Goal: Information Seeking & Learning: Learn about a topic

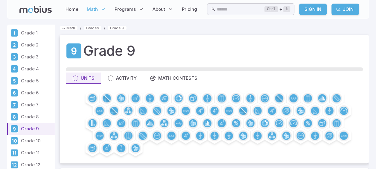
click at [367, 100] on div "Grade 9 Units Activity Math Contests" at bounding box center [214, 99] width 309 height 128
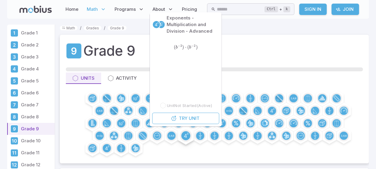
click at [183, 134] on circle at bounding box center [185, 135] width 9 height 9
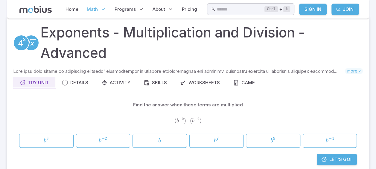
scroll to position [82, 0]
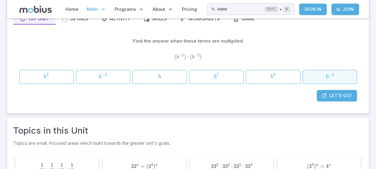
click at [321, 78] on span "b − 4" at bounding box center [330, 77] width 50 height 8
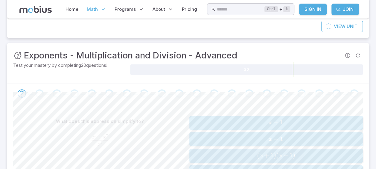
scroll to position [130, 0]
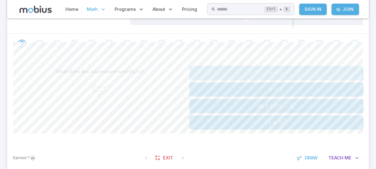
click at [279, 71] on span "x +" at bounding box center [274, 73] width 11 height 8
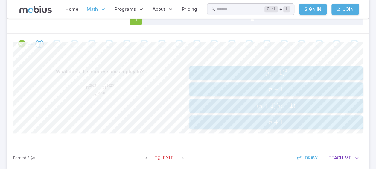
click at [258, 118] on span "n + 1" at bounding box center [276, 122] width 170 height 8
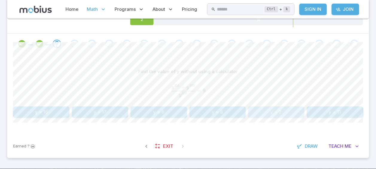
click at [259, 116] on button "y = 2" at bounding box center [276, 111] width 56 height 11
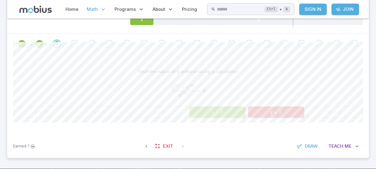
click at [219, 111] on button "y = 8" at bounding box center [218, 111] width 56 height 11
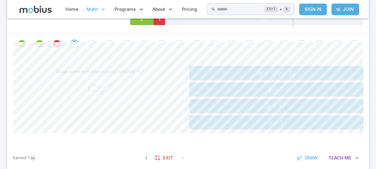
click at [257, 88] on span "p + 1" at bounding box center [276, 89] width 170 height 8
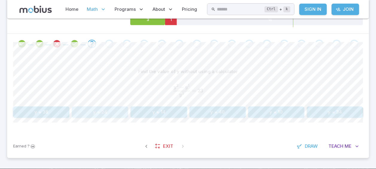
click at [100, 107] on button "y = 24" at bounding box center [100, 111] width 56 height 11
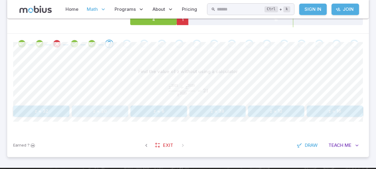
click at [108, 107] on button "z = 20" at bounding box center [100, 110] width 56 height 11
click at [181, 113] on button "16" at bounding box center [159, 110] width 56 height 11
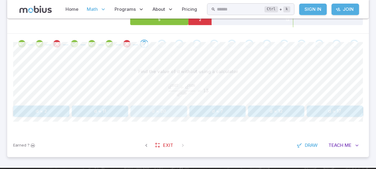
click at [178, 114] on button "d = 20" at bounding box center [159, 110] width 56 height 11
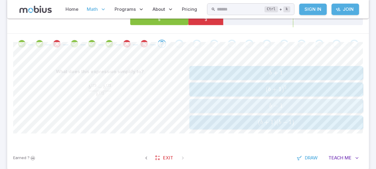
click at [261, 107] on span "b − 1" at bounding box center [276, 106] width 170 height 8
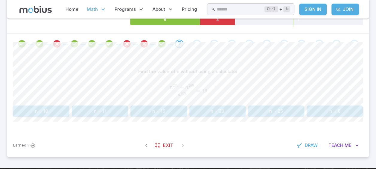
click at [346, 109] on button "n = 8" at bounding box center [335, 110] width 56 height 11
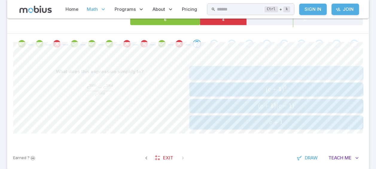
click at [247, 74] on span "c − 1" at bounding box center [276, 73] width 170 height 8
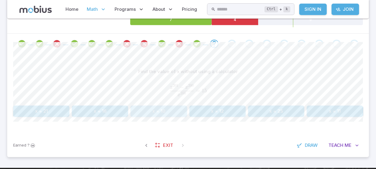
click at [170, 106] on button "x = 10" at bounding box center [159, 110] width 56 height 11
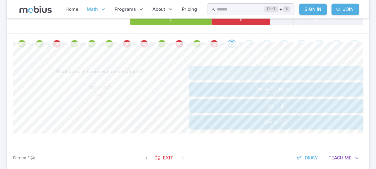
click at [213, 71] on span "m − 1" at bounding box center [276, 73] width 170 height 8
click at [205, 70] on span "c − 1" at bounding box center [276, 73] width 170 height 8
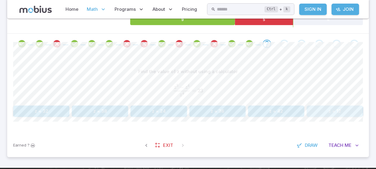
click at [323, 111] on button "z = 12" at bounding box center [335, 110] width 56 height 11
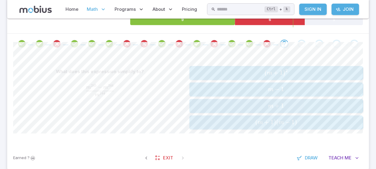
click at [209, 87] on span "m − 1" at bounding box center [276, 89] width 170 height 8
click at [255, 119] on span "y − 1" at bounding box center [276, 122] width 170 height 8
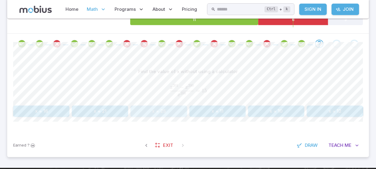
click at [134, 110] on button "x = 25" at bounding box center [159, 110] width 56 height 11
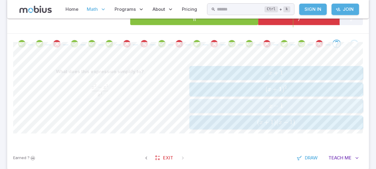
click at [234, 104] on span "x − 1" at bounding box center [276, 106] width 170 height 8
click at [247, 87] on span "p + 1" at bounding box center [276, 89] width 170 height 8
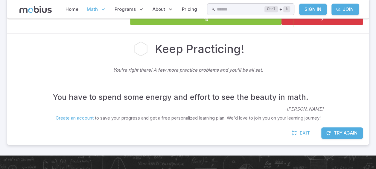
click at [340, 133] on button "Try Again" at bounding box center [343, 132] width 42 height 11
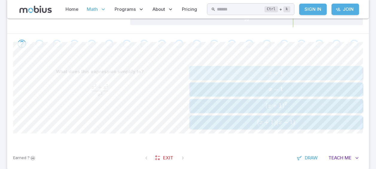
click at [298, 68] on div "x + 1 x + 1 x + 1" at bounding box center [276, 72] width 170 height 9
click at [261, 68] on div "c + 1 c + 1 c + 1" at bounding box center [276, 72] width 170 height 9
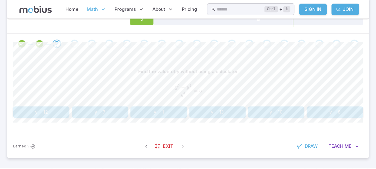
click at [51, 115] on button "y = 12" at bounding box center [41, 111] width 56 height 11
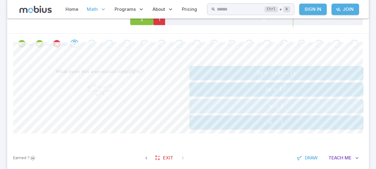
click at [235, 102] on span "n + 1" at bounding box center [276, 106] width 170 height 8
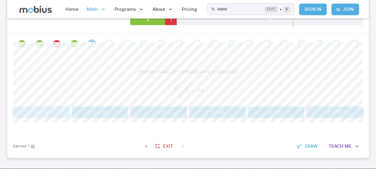
click at [61, 110] on button "y = 25" at bounding box center [41, 111] width 56 height 11
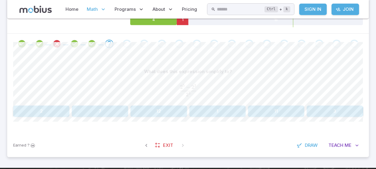
click at [220, 113] on button "1" at bounding box center [218, 110] width 56 height 11
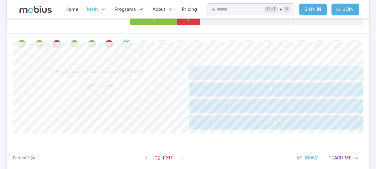
click at [238, 69] on span "d − 1" at bounding box center [276, 73] width 170 height 8
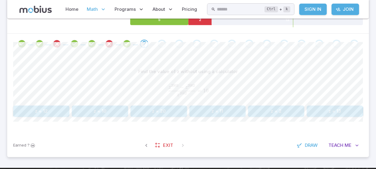
click at [156, 103] on div "Find the value of z without using a calculator z 2003 − z 2002 z 2002 = 10 \fra…" at bounding box center [188, 91] width 350 height 51
click at [157, 106] on button "z = 20" at bounding box center [159, 110] width 56 height 11
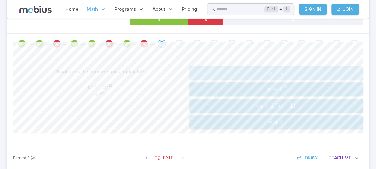
click at [248, 66] on button "n − 1 n - 1 n − 1" at bounding box center [277, 73] width 174 height 14
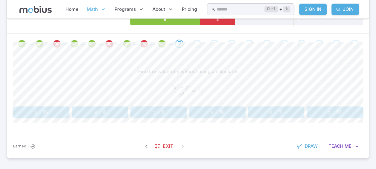
click at [143, 110] on button "y = 8" at bounding box center [159, 111] width 56 height 11
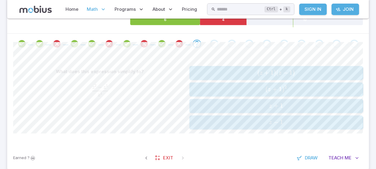
click at [240, 121] on span "z − 1" at bounding box center [276, 122] width 170 height 8
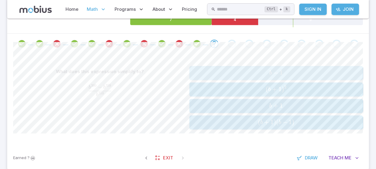
click at [226, 71] on span "b − 1" at bounding box center [276, 73] width 170 height 8
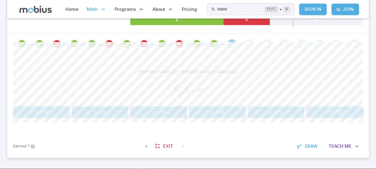
click at [156, 109] on button "y = 16" at bounding box center [159, 111] width 56 height 11
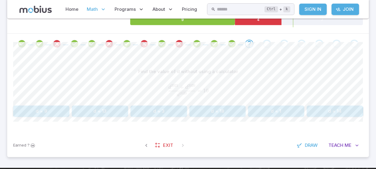
click at [53, 107] on button "d = 9" at bounding box center [41, 110] width 56 height 11
click at [274, 108] on button "45" at bounding box center [276, 110] width 56 height 11
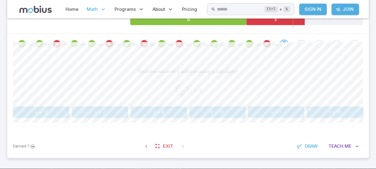
click at [162, 110] on button "y = 6" at bounding box center [159, 111] width 56 height 11
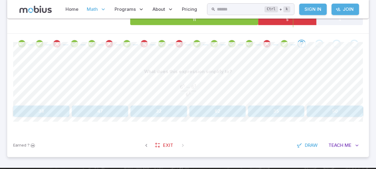
click at [174, 110] on button "32" at bounding box center [159, 110] width 56 height 11
click at [144, 111] on button "n = 8" at bounding box center [159, 110] width 56 height 11
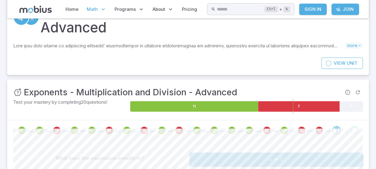
scroll to position [39, 0]
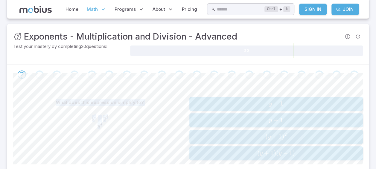
click at [276, 119] on span "+" at bounding box center [276, 119] width 5 height 7
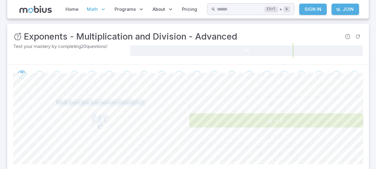
click at [144, 97] on div "What does this expression simplify to?" at bounding box center [100, 102] width 174 height 11
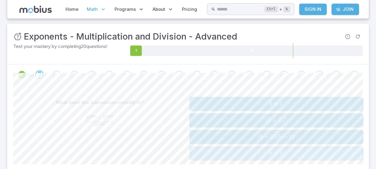
click at [207, 158] on button "b − 1 b - 1 b − 1" at bounding box center [277, 153] width 174 height 14
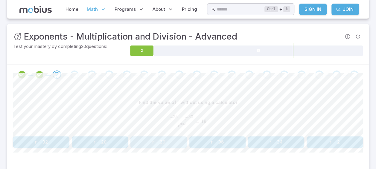
click at [180, 137] on button "r = 20" at bounding box center [159, 141] width 56 height 11
click at [215, 143] on button "p = 12" at bounding box center [218, 142] width 56 height 11
click at [269, 136] on button "12" at bounding box center [276, 141] width 56 height 11
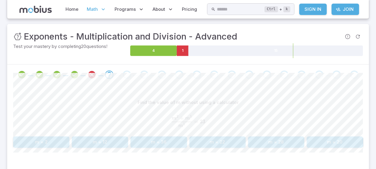
click at [165, 137] on button "m = 36" at bounding box center [159, 141] width 56 height 11
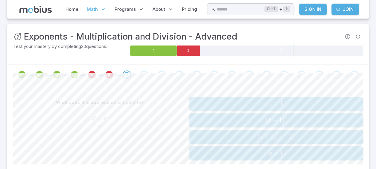
click at [257, 156] on div "z − 1 z - 1 z − 1" at bounding box center [276, 152] width 170 height 9
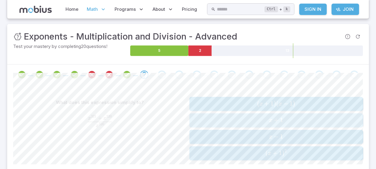
click at [227, 117] on span "x + 1" at bounding box center [276, 120] width 170 height 8
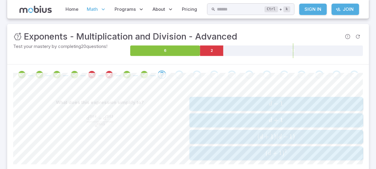
click at [248, 120] on span "d + 1" at bounding box center [276, 120] width 170 height 8
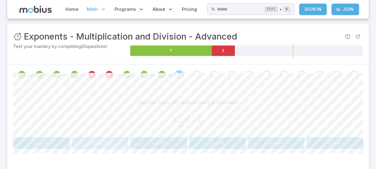
click at [108, 141] on button "y = 25" at bounding box center [100, 142] width 56 height 11
click at [108, 141] on button "x = 9" at bounding box center [100, 141] width 56 height 11
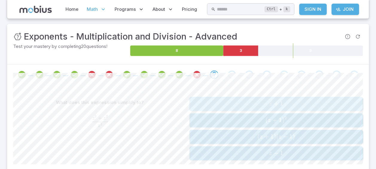
click at [262, 100] on span "z + 1" at bounding box center [276, 104] width 170 height 8
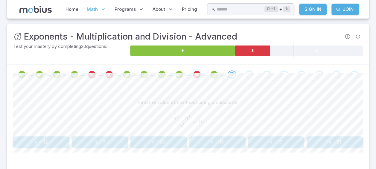
click at [236, 148] on div "Find the value of n without using a calculator n 2 − n 1 n 1 = 16 \frac{n^{2} -…" at bounding box center [188, 125] width 350 height 80
click at [234, 147] on button "n = 15" at bounding box center [218, 141] width 56 height 11
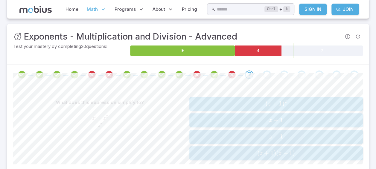
click at [237, 119] on span "z + 1" at bounding box center [276, 120] width 170 height 8
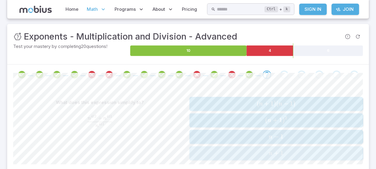
click at [249, 155] on span "n + 1" at bounding box center [276, 153] width 170 height 8
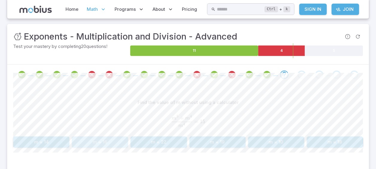
click at [105, 139] on button "m = 16" at bounding box center [100, 141] width 56 height 11
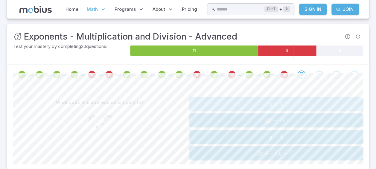
click at [259, 102] on span "y + 1" at bounding box center [276, 104] width 170 height 8
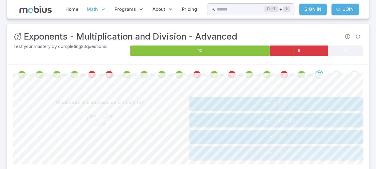
click at [232, 154] on span "r − 1" at bounding box center [276, 153] width 170 height 8
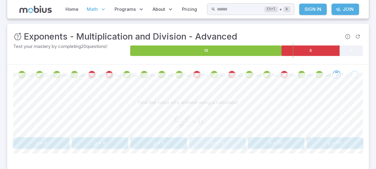
click at [207, 142] on button "p = 14" at bounding box center [218, 142] width 56 height 11
click at [204, 146] on button "122" at bounding box center [218, 141] width 56 height 11
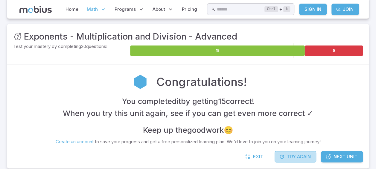
click at [293, 156] on button "Try Again" at bounding box center [296, 156] width 42 height 11
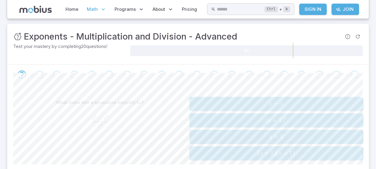
click at [277, 100] on span "−" at bounding box center [276, 103] width 5 height 7
click at [214, 152] on span "c + 1" at bounding box center [276, 153] width 170 height 8
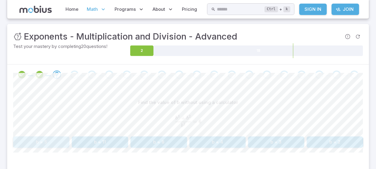
click at [48, 142] on button "b = 5" at bounding box center [41, 141] width 56 height 11
click at [98, 141] on button "x = 15" at bounding box center [100, 141] width 56 height 11
click at [150, 140] on button "z = 4" at bounding box center [159, 141] width 56 height 11
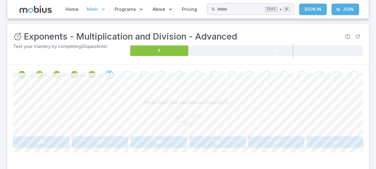
click at [49, 142] on button "29" at bounding box center [41, 141] width 56 height 11
click at [171, 142] on button "z = 24" at bounding box center [159, 141] width 56 height 11
click at [219, 142] on button "5" at bounding box center [218, 141] width 56 height 11
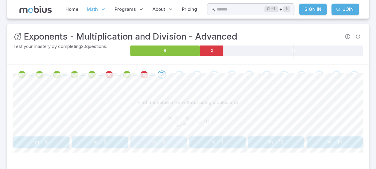
click at [157, 140] on button "m = 9" at bounding box center [159, 141] width 56 height 11
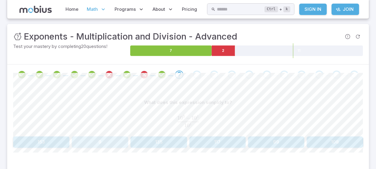
click at [115, 146] on button "9" at bounding box center [100, 141] width 56 height 11
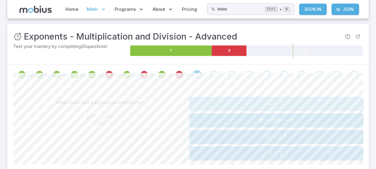
click at [267, 100] on span "b − 1" at bounding box center [276, 104] width 170 height 8
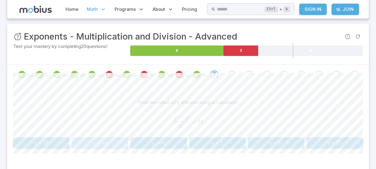
click at [107, 139] on button "y = 25" at bounding box center [100, 142] width 56 height 11
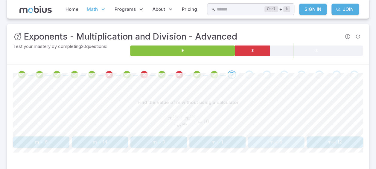
click at [274, 140] on button "m = 9" at bounding box center [276, 141] width 56 height 11
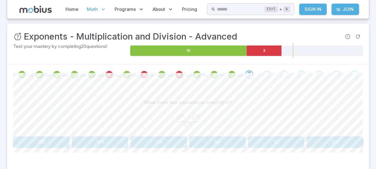
click at [225, 140] on button "60" at bounding box center [218, 141] width 56 height 11
click at [61, 138] on button "r = 21" at bounding box center [41, 141] width 56 height 11
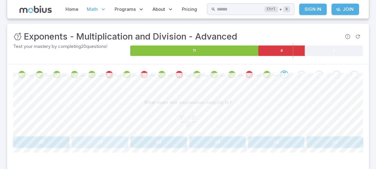
click at [124, 137] on button "24" at bounding box center [100, 141] width 56 height 11
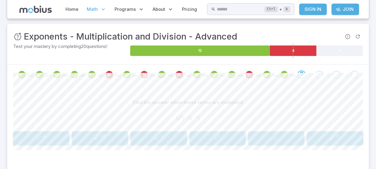
click at [223, 132] on button "c 4 c^{4} c 4" at bounding box center [218, 138] width 56 height 14
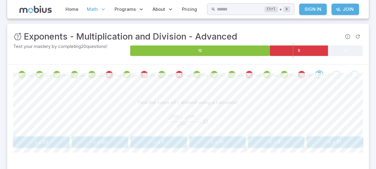
click at [337, 135] on div "Find the value of c without using a calculator c 2025 + c 2024 c 2024 = 22 \fra…" at bounding box center [188, 122] width 350 height 51
click at [341, 142] on button "c = 21" at bounding box center [335, 141] width 56 height 11
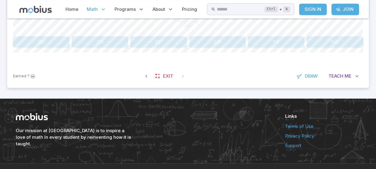
scroll to position [195, 0]
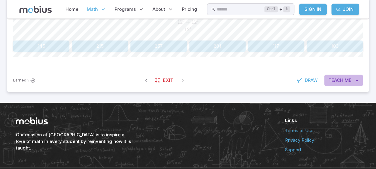
click at [352, 78] on button "Teach Me" at bounding box center [344, 80] width 39 height 11
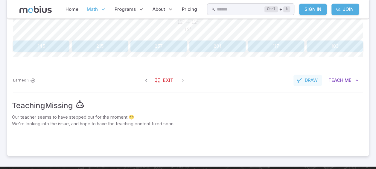
click at [307, 83] on span "Draw" at bounding box center [311, 80] width 13 height 7
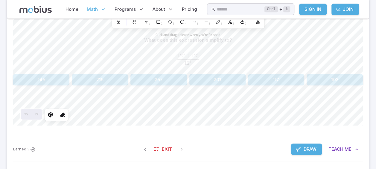
scroll to position [119, 0]
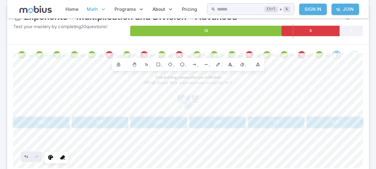
drag, startPoint x: 376, startPoint y: 84, endPoint x: 378, endPoint y: 101, distance: 16.4
click at [376, 101] on html "Home Math Grade 1 Grade 2 Grade 3 Grade 4 Grade 5 Grade 6 Grade 7 Grade 8 Grade…" at bounding box center [188, 121] width 376 height 480
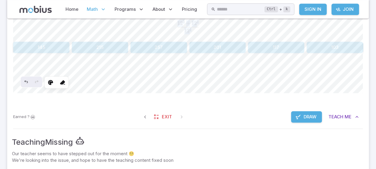
scroll to position [195, 0]
click at [304, 111] on button "Draw" at bounding box center [306, 115] width 31 height 11
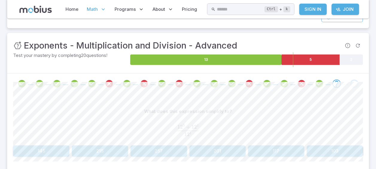
scroll to position [87, 0]
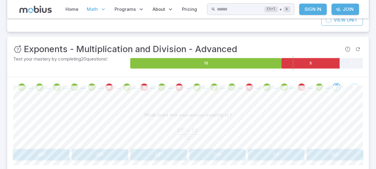
drag, startPoint x: 366, startPoint y: 83, endPoint x: 367, endPoint y: 90, distance: 7.0
click at [367, 90] on div at bounding box center [188, 87] width 362 height 20
click at [52, 151] on button "145" at bounding box center [41, 154] width 56 height 11
click at [95, 156] on button "18" at bounding box center [100, 154] width 56 height 11
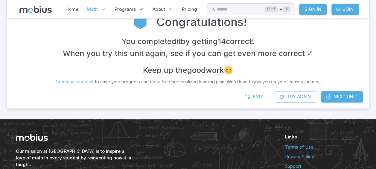
scroll to position [159, 0]
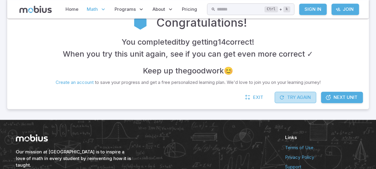
click at [283, 96] on icon "button" at bounding box center [282, 97] width 6 height 6
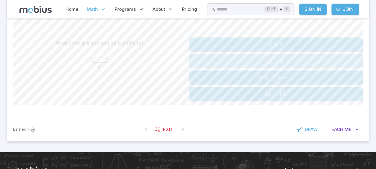
click at [258, 63] on span "p + 1" at bounding box center [276, 61] width 170 height 8
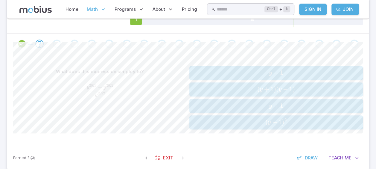
scroll to position [130, 0]
click at [271, 105] on span "y" at bounding box center [270, 107] width 3 height 6
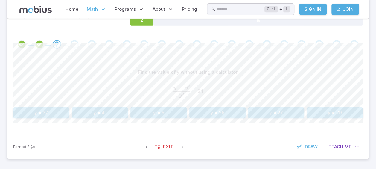
click at [223, 111] on button "y = 25" at bounding box center [218, 112] width 56 height 11
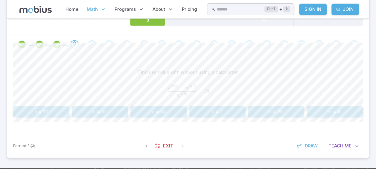
click at [279, 108] on button "n = 20" at bounding box center [276, 111] width 56 height 11
click at [265, 108] on button "63" at bounding box center [276, 111] width 56 height 11
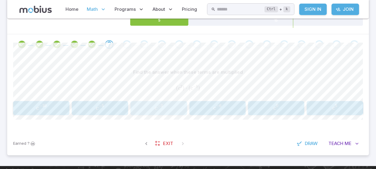
click at [175, 105] on span "c − 3" at bounding box center [159, 108] width 52 height 8
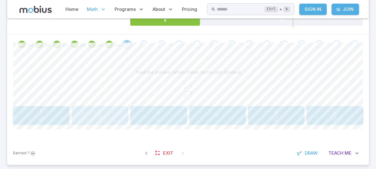
click at [120, 109] on span "c 2 1 ​" at bounding box center [99, 115] width 45 height 12
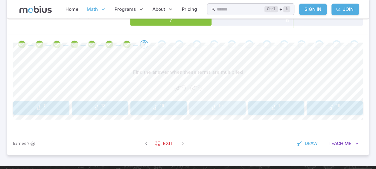
click at [204, 106] on span "d − 10" at bounding box center [217, 108] width 52 height 8
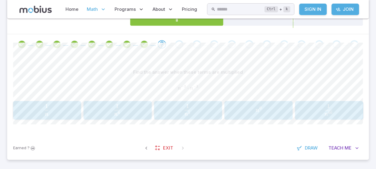
click at [56, 107] on span "n 1 ​" at bounding box center [47, 110] width 56 height 12
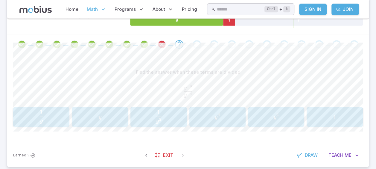
click at [325, 113] on span "1" at bounding box center [335, 116] width 52 height 7
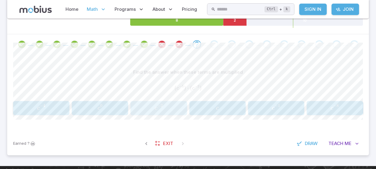
click at [159, 104] on span "−" at bounding box center [158, 105] width 3 height 5
click at [48, 107] on span "m − 4" at bounding box center [41, 108] width 52 height 8
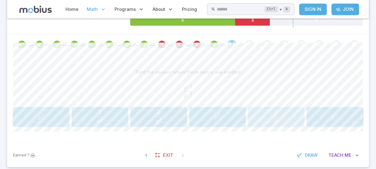
click at [275, 116] on span "button" at bounding box center [276, 116] width 3 height 0
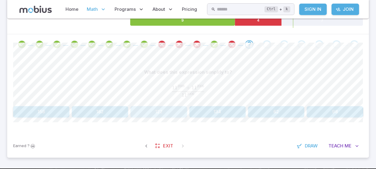
click at [169, 111] on button "122" at bounding box center [159, 111] width 56 height 11
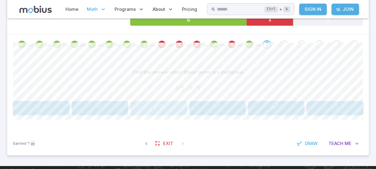
click at [174, 101] on button "r − 2 r^{-2} r − 2" at bounding box center [159, 108] width 56 height 14
click at [260, 105] on span "z − 1" at bounding box center [276, 108] width 52 height 8
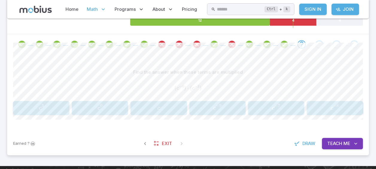
click at [116, 109] on span "c 0" at bounding box center [100, 108] width 52 height 8
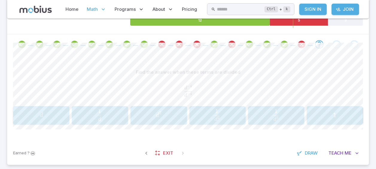
scroll to position [27, 0]
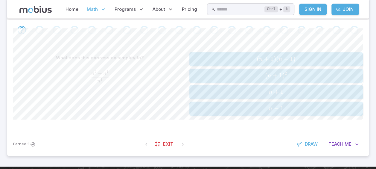
click at [295, 104] on span "n − 1" at bounding box center [276, 108] width 170 height 8
click at [262, 109] on span "n − 1" at bounding box center [276, 108] width 170 height 8
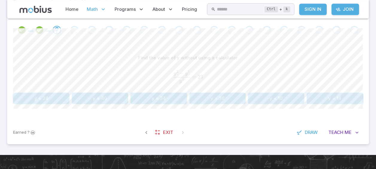
click at [43, 101] on button "y = 24" at bounding box center [41, 98] width 56 height 11
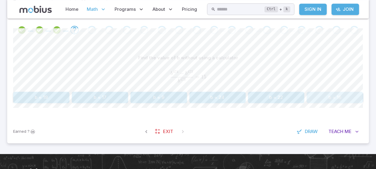
click at [359, 99] on button "b = 16" at bounding box center [335, 97] width 56 height 11
click at [159, 98] on button "r = 22" at bounding box center [159, 97] width 56 height 11
click at [242, 94] on button "44" at bounding box center [218, 97] width 56 height 11
click at [157, 98] on button "82" at bounding box center [159, 97] width 56 height 11
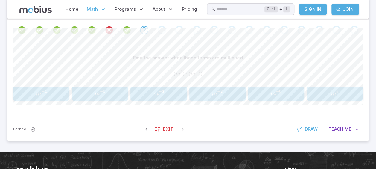
click at [45, 99] on button "m − 4 m^{-4} m − 4" at bounding box center [41, 94] width 56 height 14
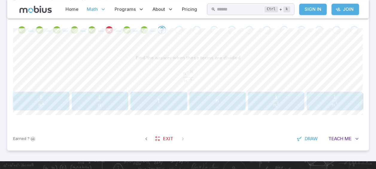
click at [277, 99] on span "1" at bounding box center [276, 96] width 3 height 7
click at [269, 100] on span "r" at bounding box center [276, 101] width 52 height 8
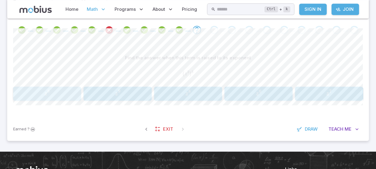
click at [59, 94] on span "z 6" at bounding box center [47, 94] width 64 height 8
click at [147, 93] on span "x − 13" at bounding box center [159, 94] width 52 height 8
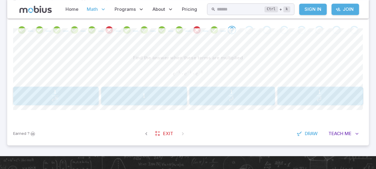
click at [139, 104] on button "1 1 1" at bounding box center [144, 96] width 86 height 19
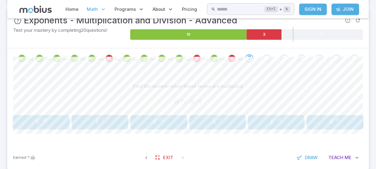
scroll to position [113, 0]
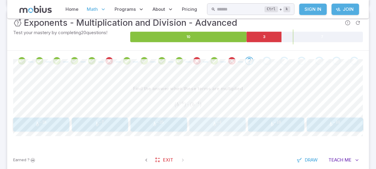
click at [219, 122] on span "−" at bounding box center [217, 121] width 3 height 5
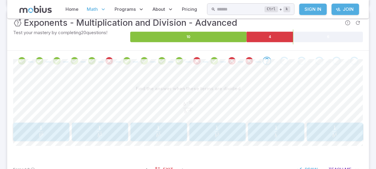
click at [307, 125] on button "1 b 4 \frac{1}{b^{4}} b 4 1 ​" at bounding box center [335, 131] width 56 height 19
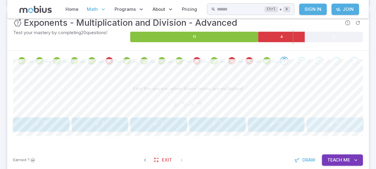
click at [334, 123] on span "−" at bounding box center [334, 121] width 3 height 5
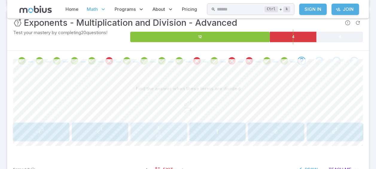
click at [164, 126] on span "c 2 1 ​" at bounding box center [158, 131] width 45 height 12
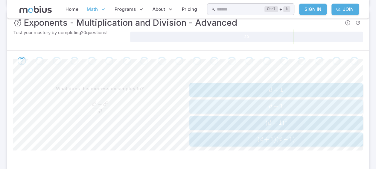
click at [257, 102] on span "d − 1" at bounding box center [276, 106] width 170 height 8
click at [238, 104] on span "b − 1" at bounding box center [276, 106] width 170 height 8
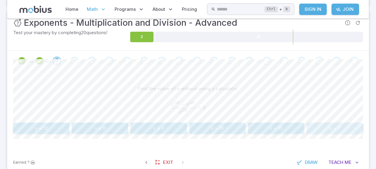
click at [316, 125] on button "x = 7" at bounding box center [335, 127] width 56 height 11
click at [58, 128] on button "63" at bounding box center [41, 127] width 56 height 11
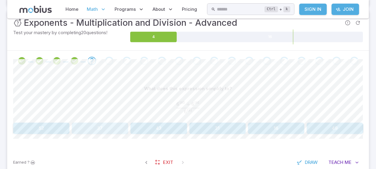
click at [103, 129] on button "37" at bounding box center [100, 127] width 56 height 11
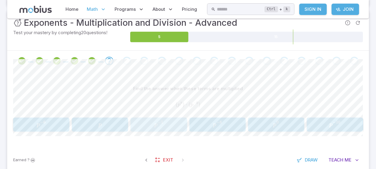
click at [168, 117] on button "p − 1 p^{-1} p − 1" at bounding box center [159, 124] width 56 height 14
click at [327, 122] on span "r − 9" at bounding box center [335, 124] width 52 height 8
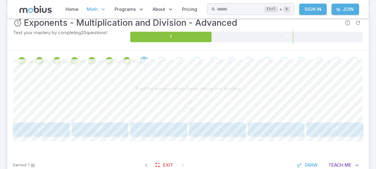
click at [56, 126] on span "r 5" at bounding box center [41, 129] width 52 height 8
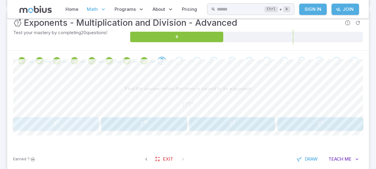
click at [81, 122] on span "7 4" at bounding box center [56, 123] width 82 height 7
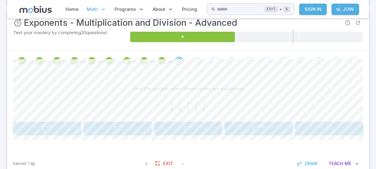
click at [320, 132] on div "7 4 7^{4} 7 4" at bounding box center [329, 128] width 64 height 9
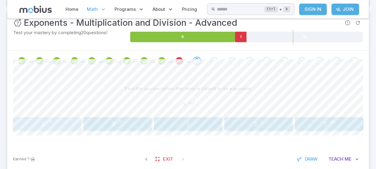
click at [51, 122] on span "30" at bounding box center [50, 121] width 4 height 5
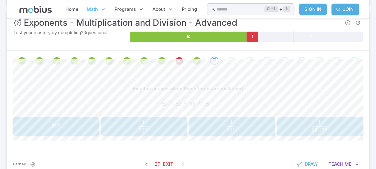
click at [59, 126] on span "0" at bounding box center [59, 125] width 2 height 5
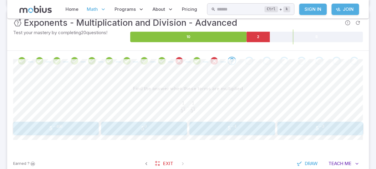
click at [157, 123] on button "5 0 5^{0} 5 0" at bounding box center [144, 128] width 86 height 13
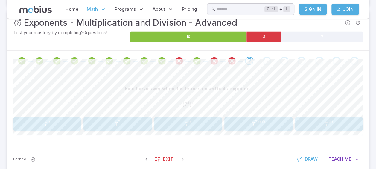
click at [321, 124] on span "7 20" at bounding box center [329, 123] width 64 height 7
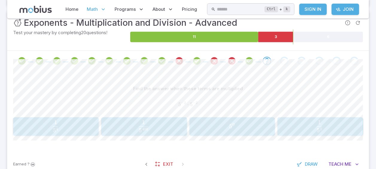
click at [72, 127] on span "5 4 1 ​" at bounding box center [55, 126] width 73 height 12
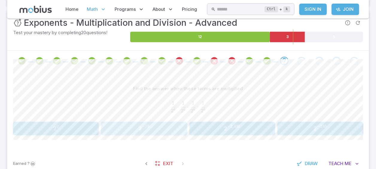
click at [172, 125] on span "2 − 24" at bounding box center [144, 128] width 82 height 7
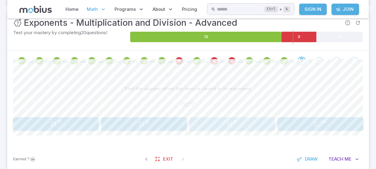
click at [211, 123] on span "2 1 20" at bounding box center [232, 123] width 82 height 7
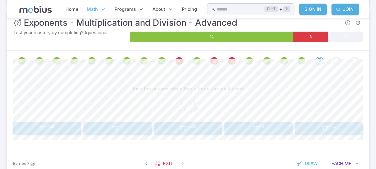
click at [75, 119] on div "Find the answer when these terms are multiplied 1 7 7 5 ⋅ 1 7 7 5 \frac{1}{77^{…" at bounding box center [188, 109] width 350 height 52
click at [75, 120] on div "Find the answer when these terms are multiplied 1 7 7 5 ⋅ 1 7 7 5 \frac{1}{77^{…" at bounding box center [188, 109] width 350 height 52
click at [77, 128] on span "7 7 − 10" at bounding box center [47, 128] width 64 height 7
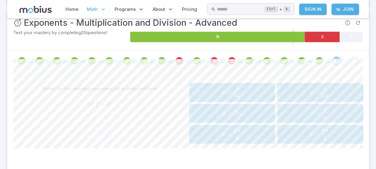
click at [214, 98] on div "x = 3 9 n x=\frac{3}{9n} x = 9 n 3 ​" at bounding box center [232, 92] width 82 height 14
click at [325, 92] on span "2" at bounding box center [326, 95] width 3 height 7
